Goal: Transaction & Acquisition: Book appointment/travel/reservation

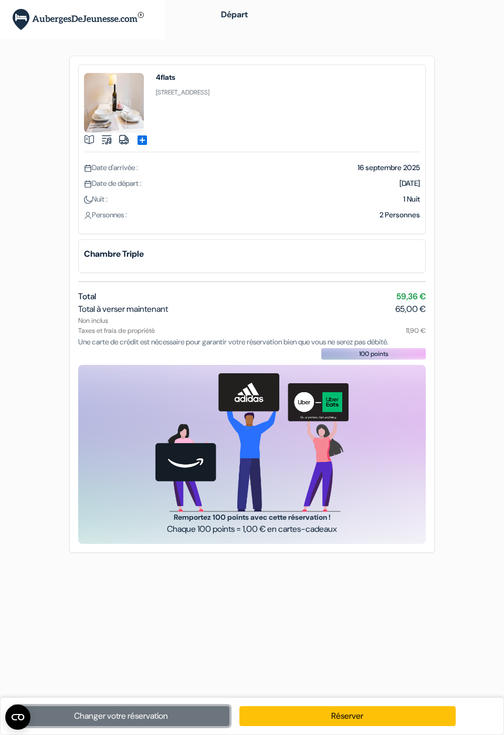
click at [142, 719] on link "Changer votre réservation" at bounding box center [121, 716] width 216 height 20
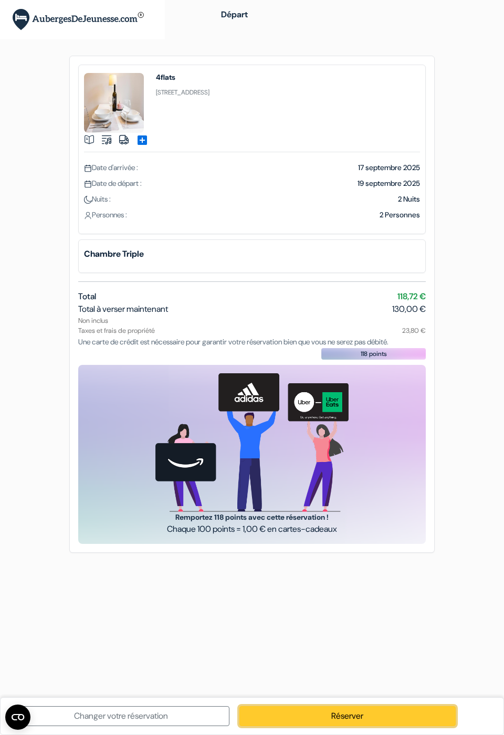
click at [367, 720] on link "Réserver" at bounding box center [347, 716] width 216 height 20
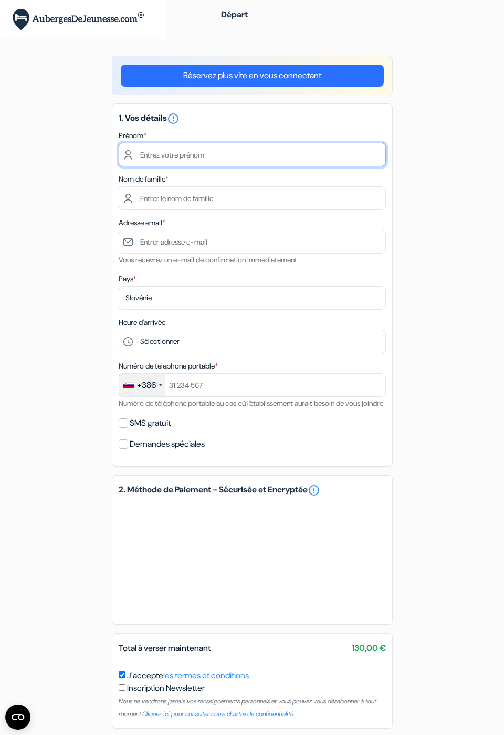
click at [156, 166] on input "text" at bounding box center [252, 155] width 267 height 24
click at [144, 158] on input "text" at bounding box center [252, 155] width 267 height 24
type input "Danielle"
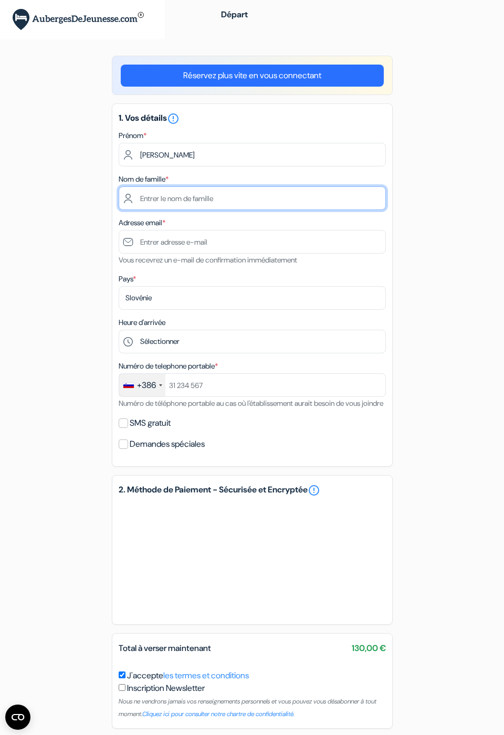
click at [147, 201] on input "text" at bounding box center [252, 198] width 267 height 24
type input "Girard"
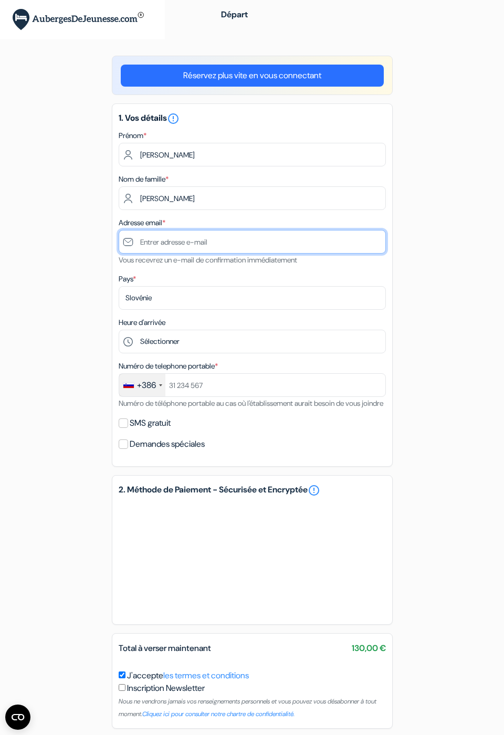
click at [145, 245] on input "text" at bounding box center [252, 242] width 267 height 24
click at [148, 245] on input "Amarcott" at bounding box center [252, 242] width 267 height 24
click at [140, 252] on input "Amarcott" at bounding box center [252, 242] width 267 height 24
click at [152, 245] on input "Amarcott" at bounding box center [252, 242] width 267 height 24
click at [154, 246] on input "Amarcott" at bounding box center [252, 242] width 267 height 24
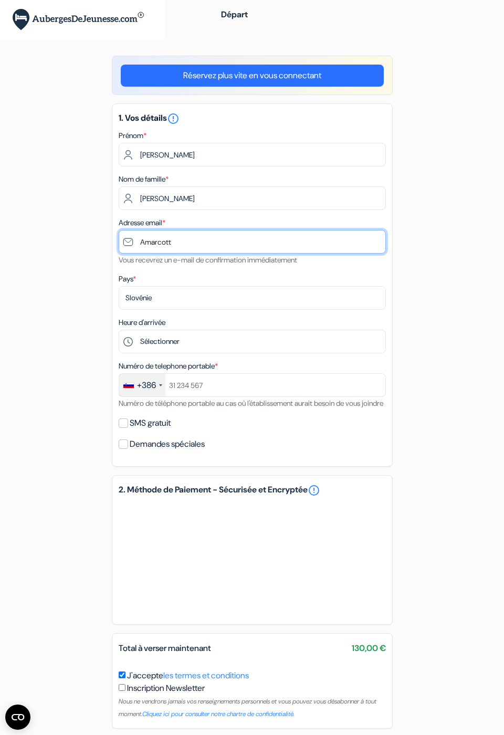
click at [148, 243] on input "Amarcott" at bounding box center [252, 242] width 267 height 24
click at [144, 243] on input "Amarcott" at bounding box center [252, 242] width 267 height 24
click at [190, 245] on input "amarcott" at bounding box center [252, 242] width 267 height 24
type input "amarcotte99@gmail.com"
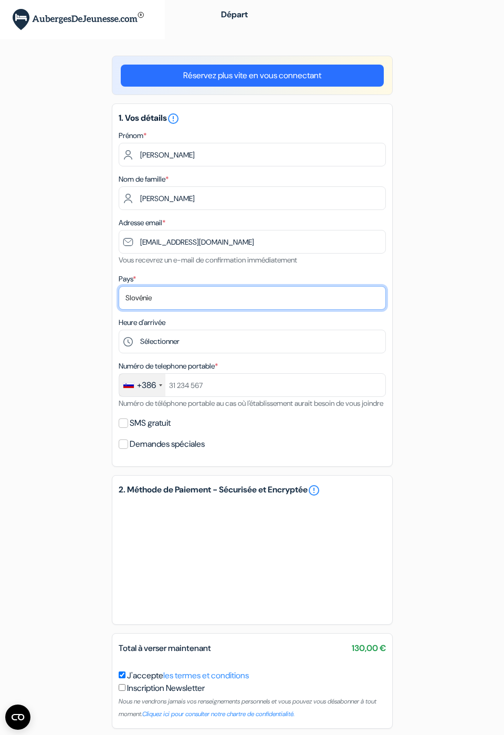
click at [139, 299] on select "Selectionner le pays Abkhazie Afghanistan Afrique du Sud Albanie Algérie Allema…" at bounding box center [252, 298] width 267 height 24
select select "ca"
click at [119, 286] on select "Selectionner le pays Abkhazie Afghanistan Afrique du Sud Albanie Algérie Allema…" at bounding box center [252, 298] width 267 height 24
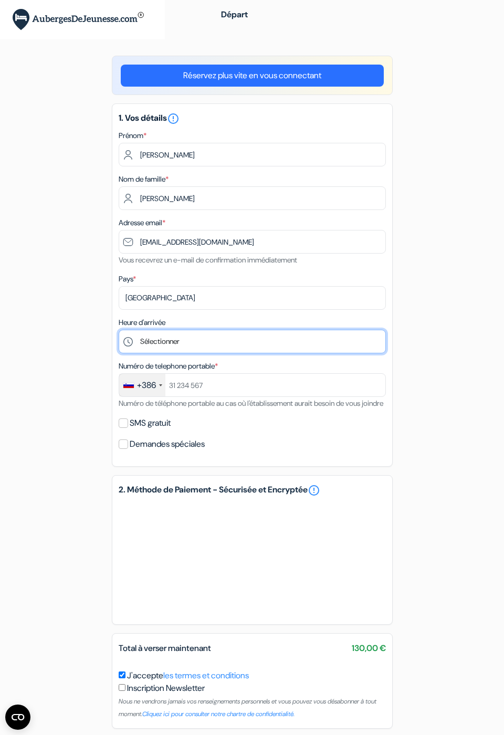
click at [147, 349] on select "Sélectionner 14:00 15:00 16:00 17:00 18:00 19:00 20:00 21:00 22:00 23:00" at bounding box center [252, 342] width 267 height 24
select select "15"
click at [119, 330] on select "Sélectionner 14:00 15:00 16:00 17:00 18:00 19:00 20:00 21:00 22:00 23:00" at bounding box center [252, 342] width 267 height 24
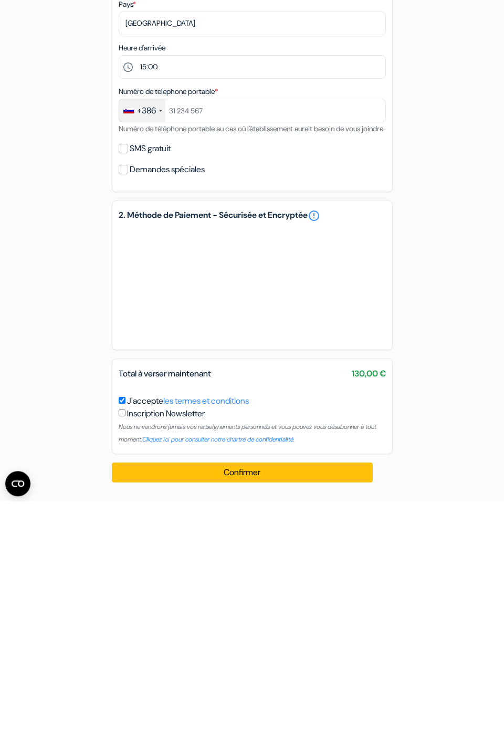
scroll to position [51, 0]
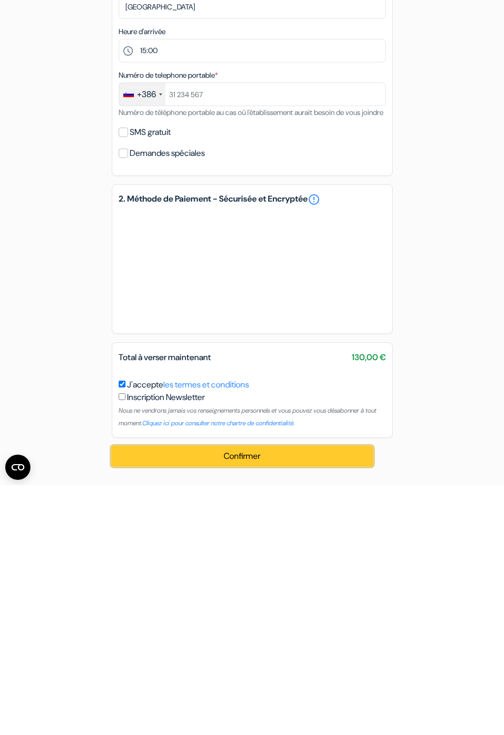
click at [232, 710] on button "Confirmer Loading..." at bounding box center [242, 706] width 261 height 20
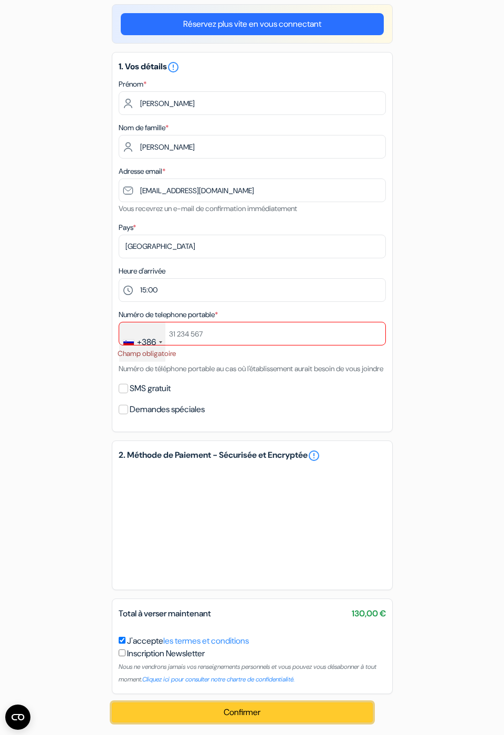
click at [210, 722] on button "Confirmer Loading..." at bounding box center [242, 712] width 261 height 20
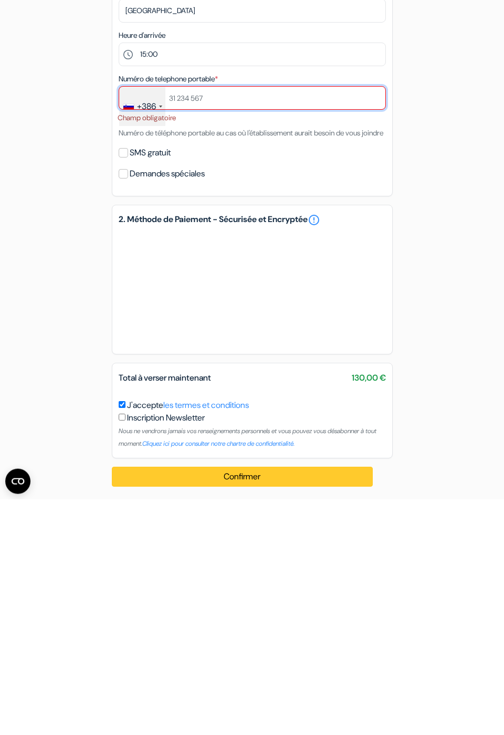
scroll to position [69, 0]
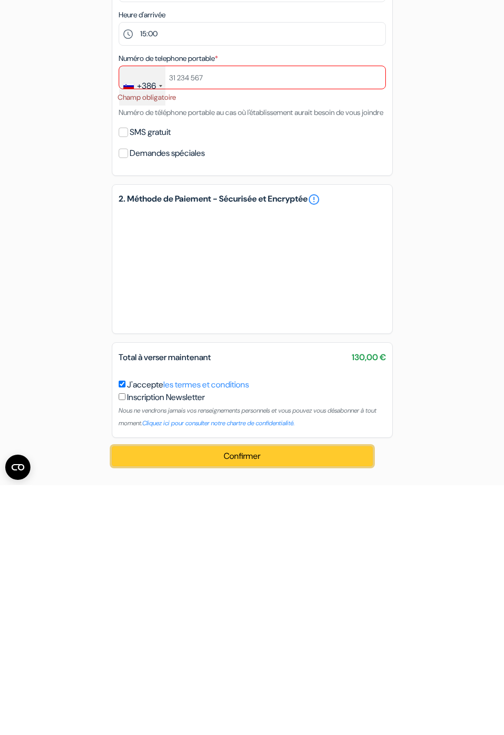
click at [234, 712] on button "Confirmer Loading..." at bounding box center [242, 706] width 261 height 20
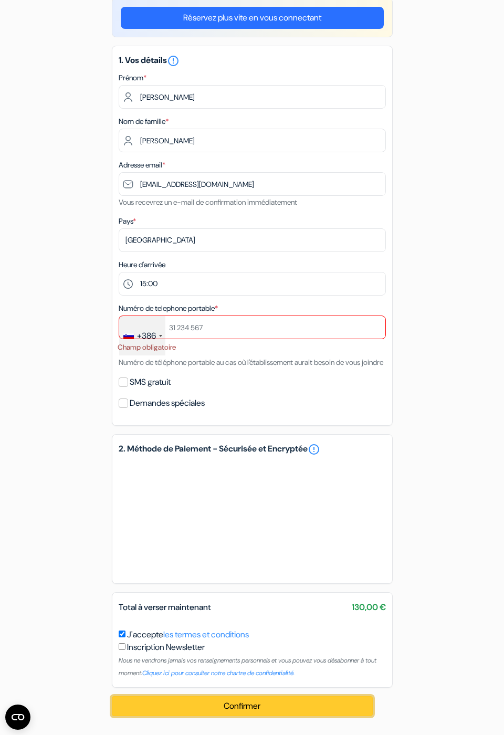
click at [272, 709] on button "Confirmer Loading..." at bounding box center [242, 706] width 261 height 20
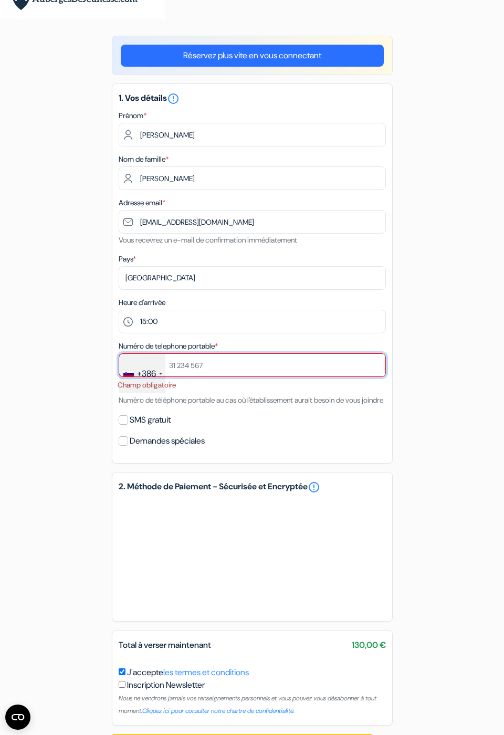
scroll to position [69, 0]
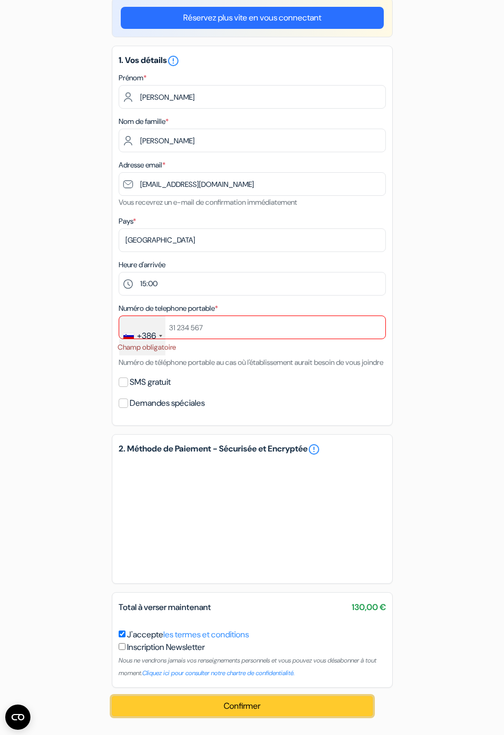
click at [250, 712] on button "Confirmer Loading..." at bounding box center [242, 706] width 261 height 20
click at [235, 705] on button "Confirmer Loading..." at bounding box center [242, 706] width 261 height 20
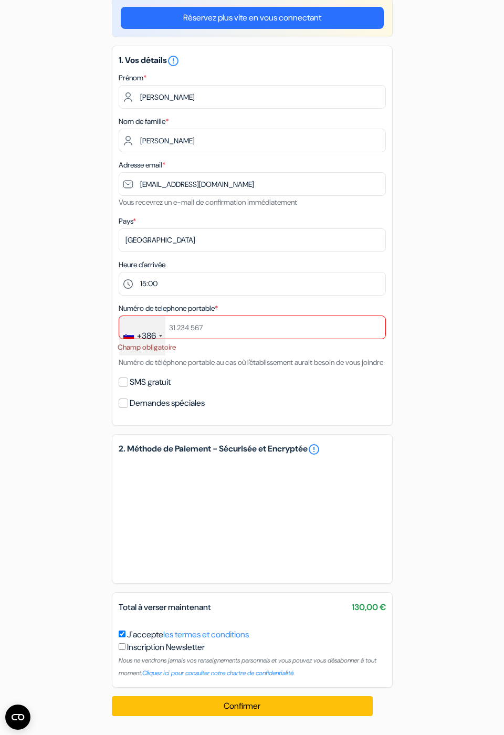
click at [140, 330] on div "+386" at bounding box center [146, 336] width 19 height 13
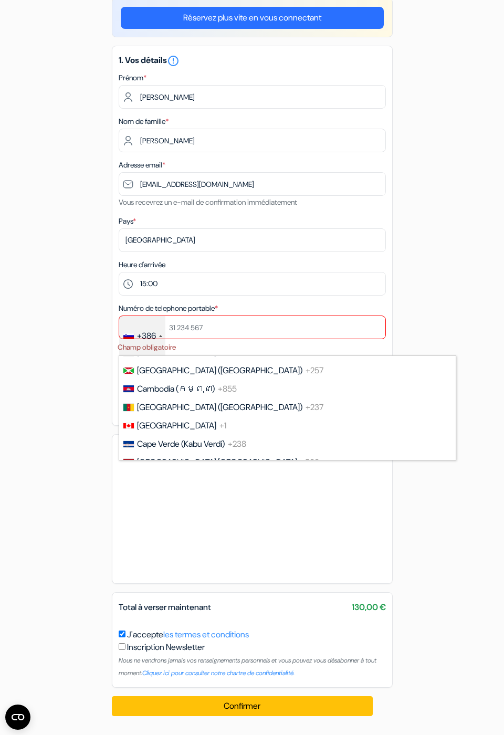
scroll to position [718, 0]
click at [150, 420] on span "[GEOGRAPHIC_DATA]" at bounding box center [176, 425] width 79 height 11
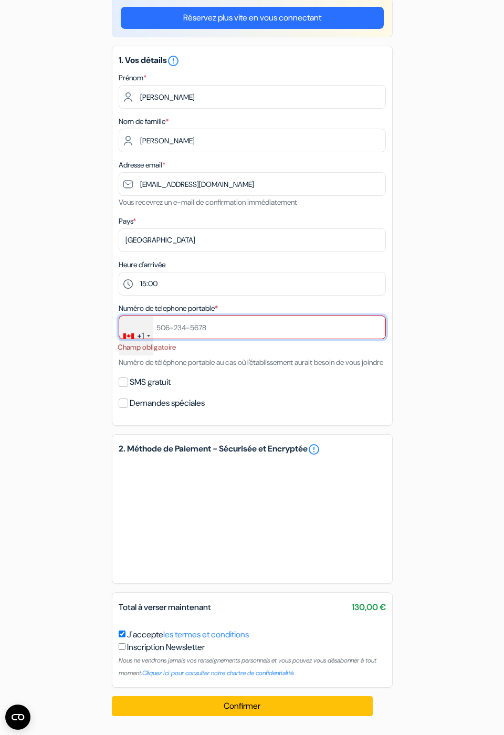
click at [156, 315] on input "text" at bounding box center [252, 327] width 267 height 24
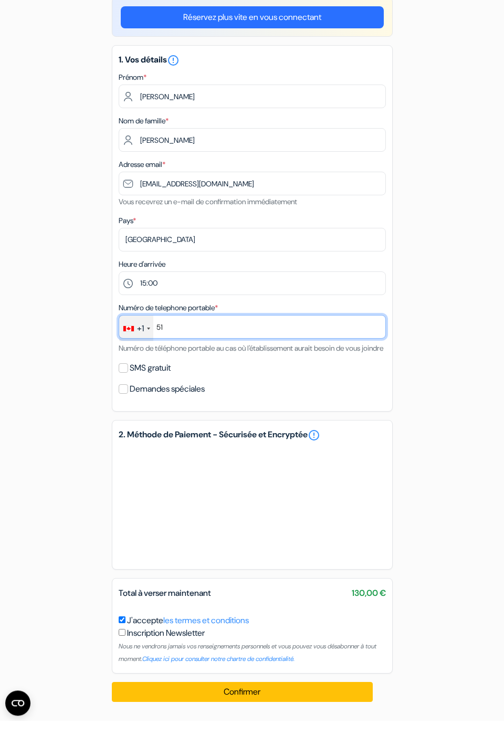
type input "514"
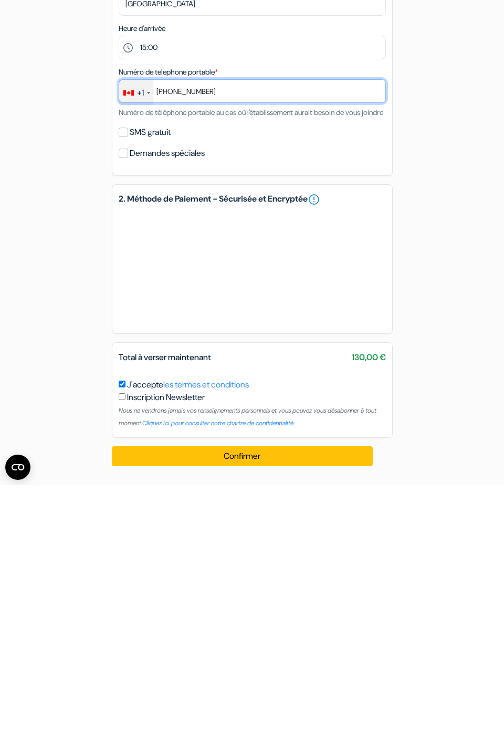
type input "514 980-6139"
click at [119, 408] on input "Demandes spéciales" at bounding box center [123, 402] width 9 height 9
checkbox input "true"
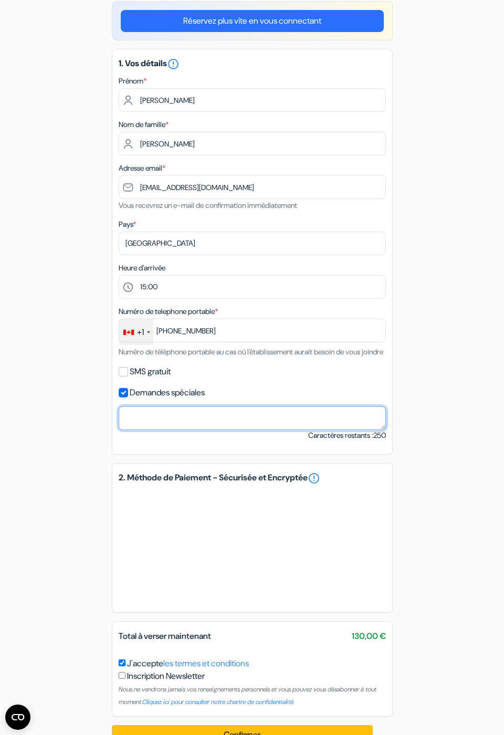
click at [139, 430] on textarea at bounding box center [252, 418] width 267 height 24
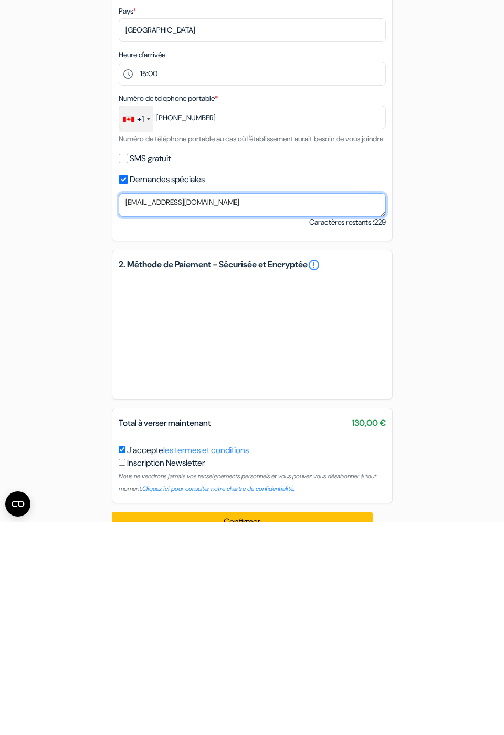
scroll to position [94, 0]
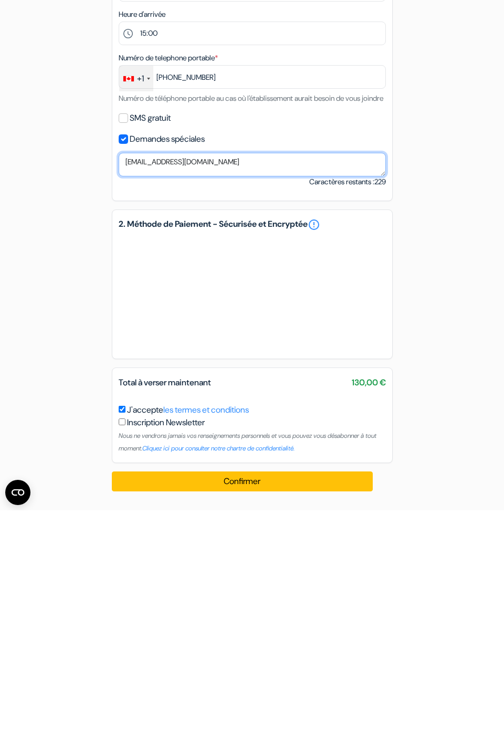
click at [119, 392] on textarea "amarcotte99@gmail.com" at bounding box center [252, 389] width 267 height 24
click at [151, 388] on textarea "No localsimcard so contact me by email amarcotte99@gmail.com" at bounding box center [252, 389] width 267 height 24
click at [165, 392] on textarea "No local simcard so contact me by email amarcotte99@gmail.com" at bounding box center [252, 389] width 267 height 24
click at [266, 391] on textarea "No local sim card so contact me by email amarcotte99@gmail.com" at bounding box center [252, 389] width 267 height 24
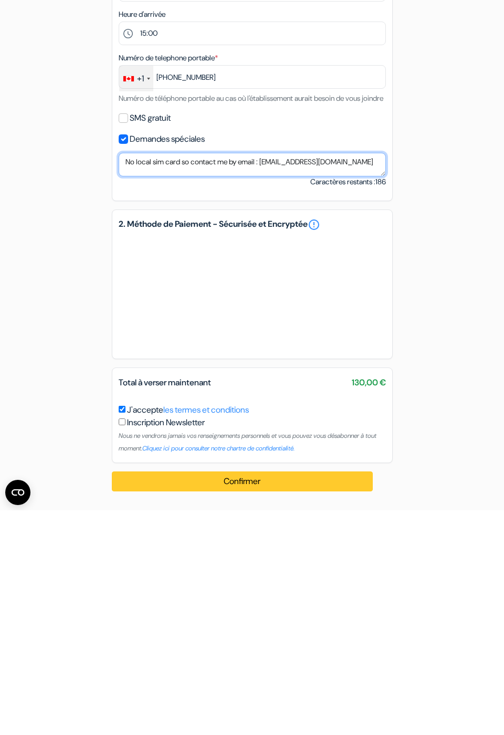
type textarea "No local sim card so contact me by email : amarcotte99@gmail.com"
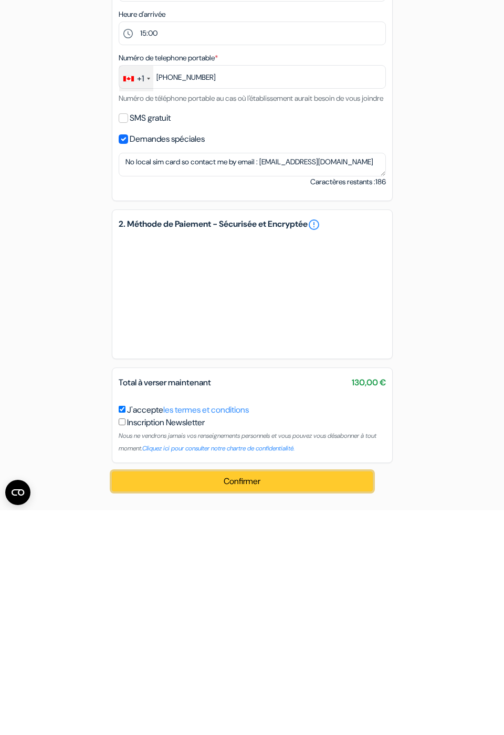
click at [250, 707] on button "Confirmer Loading..." at bounding box center [242, 706] width 261 height 20
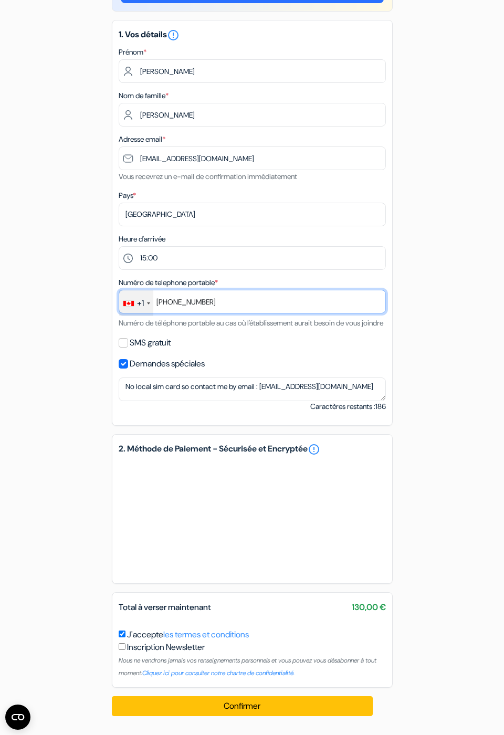
click at [227, 294] on input "514 980-6139" at bounding box center [252, 302] width 267 height 24
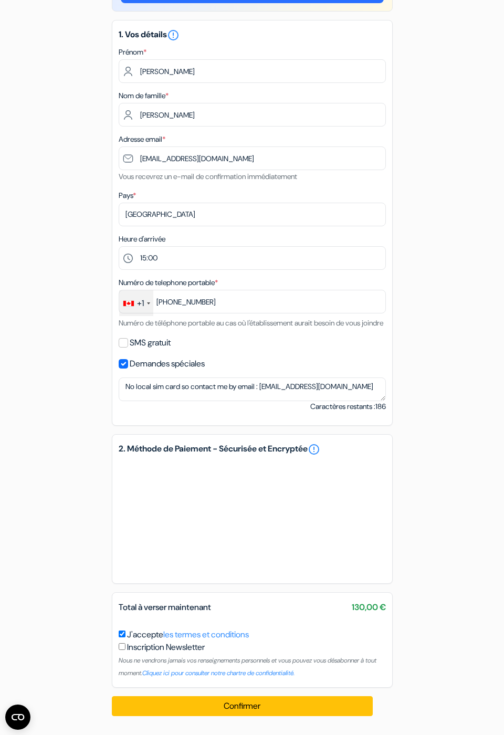
click at [42, 434] on form "Départ add_box 4flats Slomškov trg 11, Maribor, Slovénie 4flats no_plan *" at bounding box center [252, 307] width 504 height 781
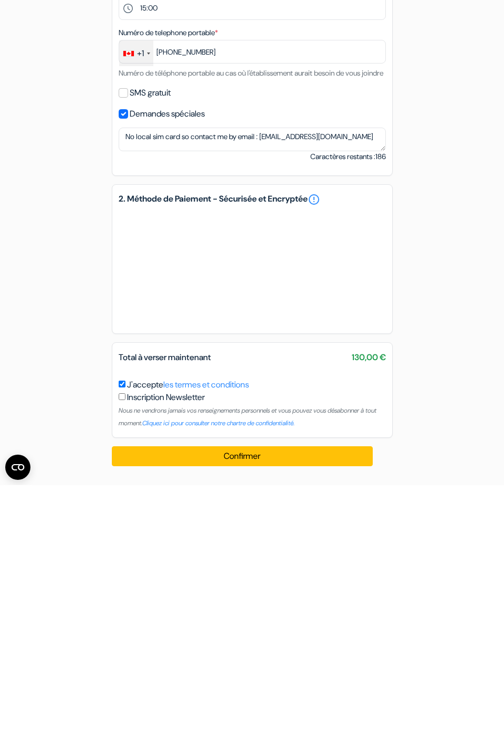
click at [447, 687] on form "Départ add_box 4flats Slomškov trg 11, Maribor, Slovénie 4flats no_plan *" at bounding box center [252, 307] width 504 height 781
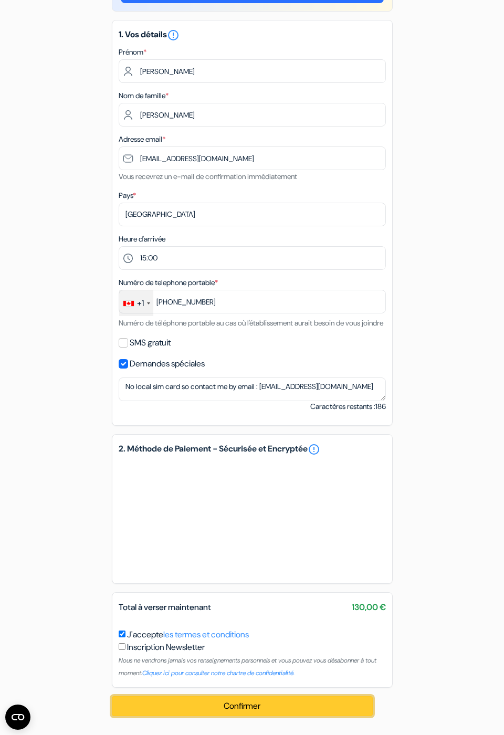
click at [242, 714] on button "Confirmer Loading..." at bounding box center [242, 706] width 261 height 20
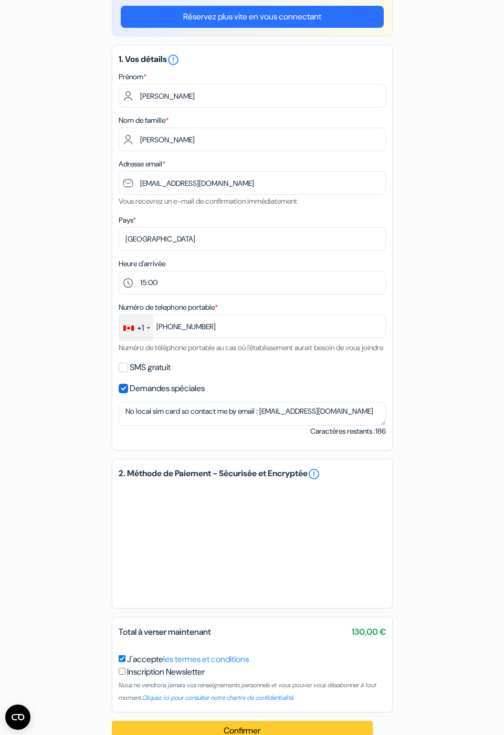
scroll to position [61, 0]
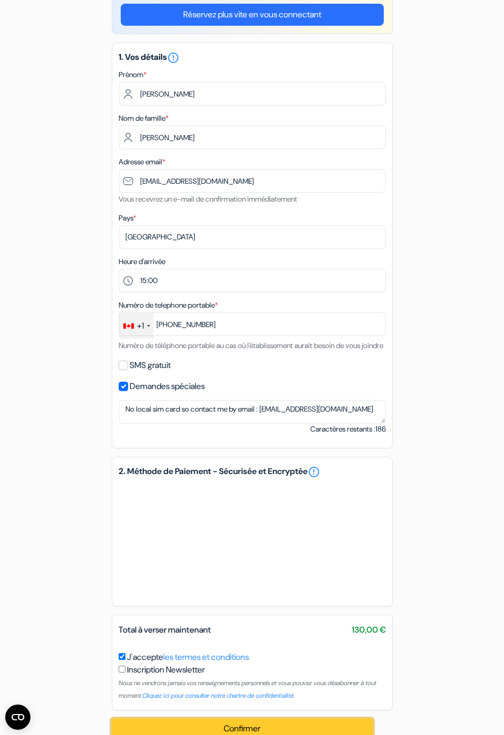
click at [242, 734] on button "Confirmer Loading..." at bounding box center [242, 728] width 261 height 20
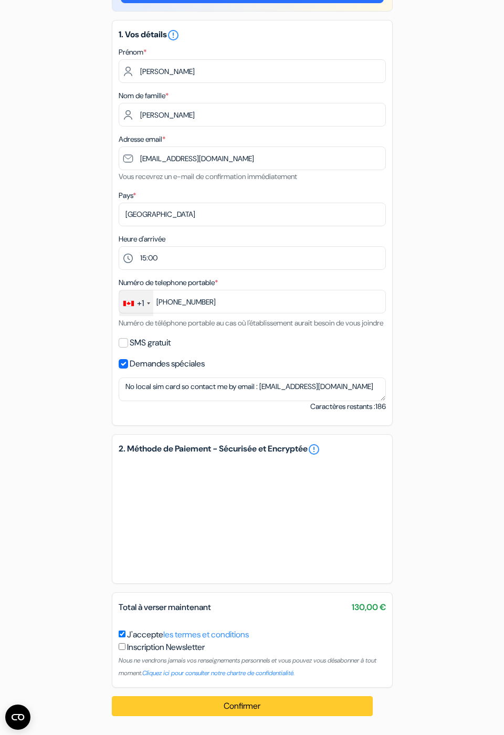
scroll to position [90, 0]
